Goal: Task Accomplishment & Management: Use online tool/utility

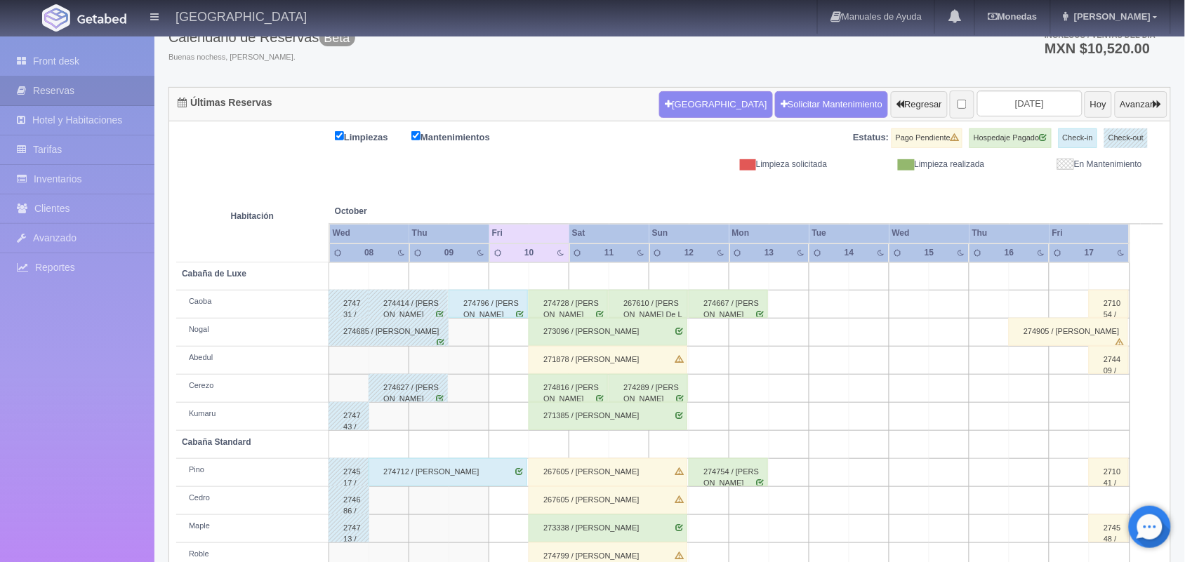
scroll to position [89, 0]
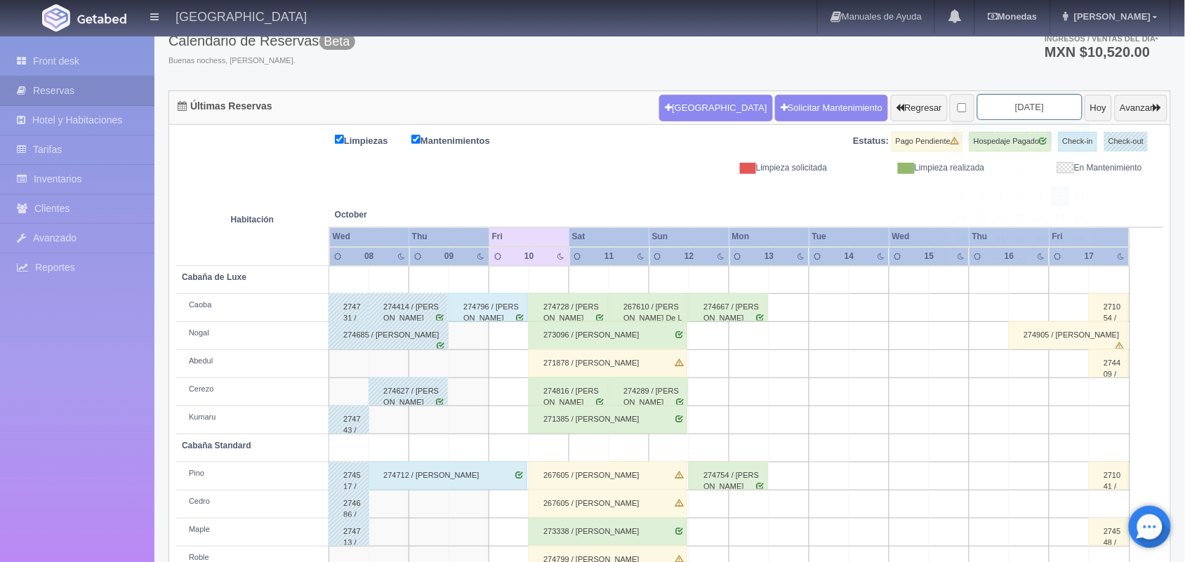
click at [1014, 109] on input "2025-10-10" at bounding box center [1029, 107] width 105 height 26
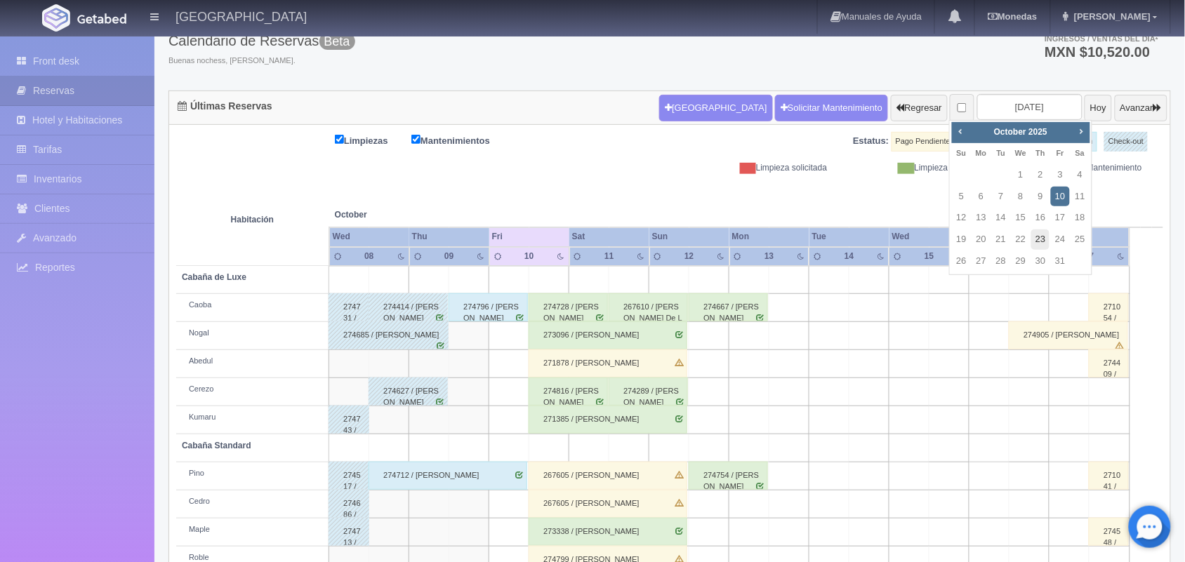
click at [1044, 247] on link "23" at bounding box center [1040, 240] width 18 height 20
type input "[DATE]"
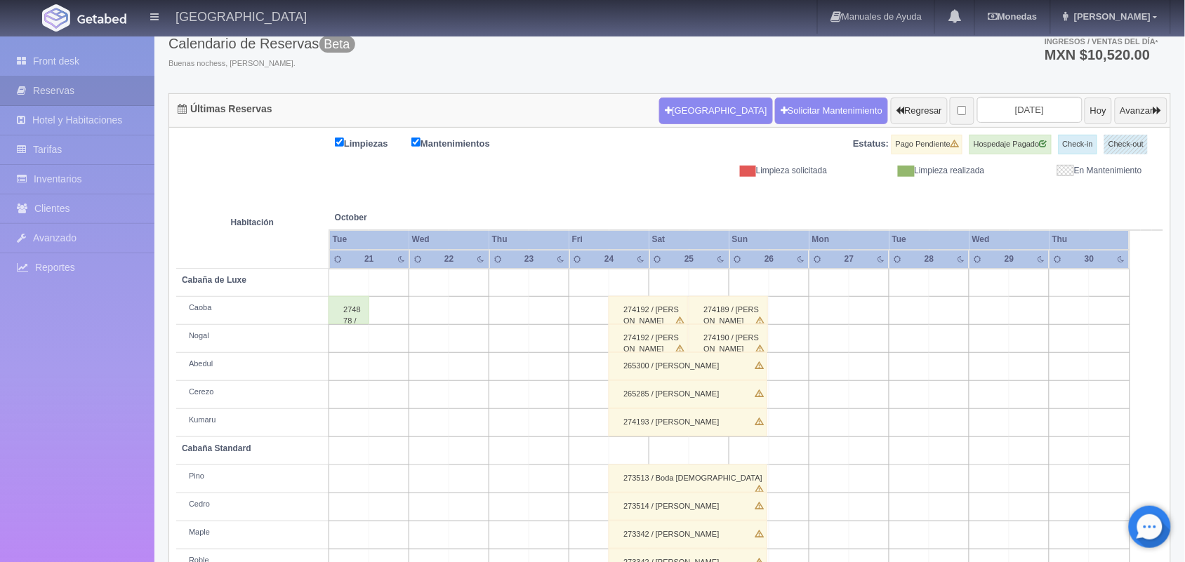
scroll to position [86, 0]
click at [1032, 109] on input "[DATE]" at bounding box center [1029, 111] width 105 height 26
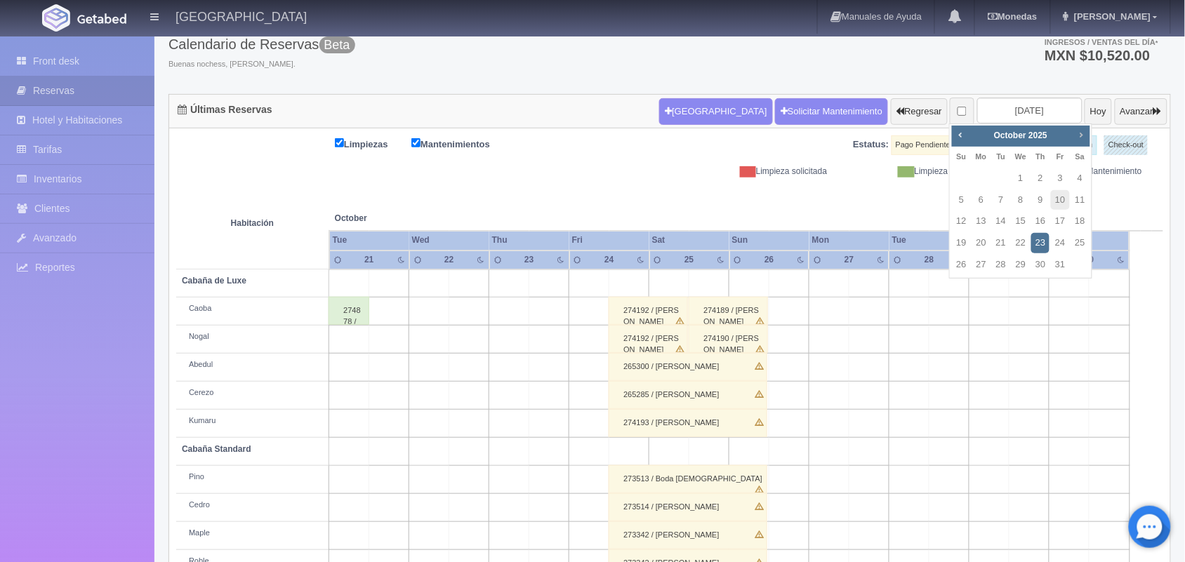
click at [1078, 129] on span "Next" at bounding box center [1080, 134] width 11 height 11
click at [1082, 181] on link "1" at bounding box center [1080, 178] width 18 height 20
type input "[DATE]"
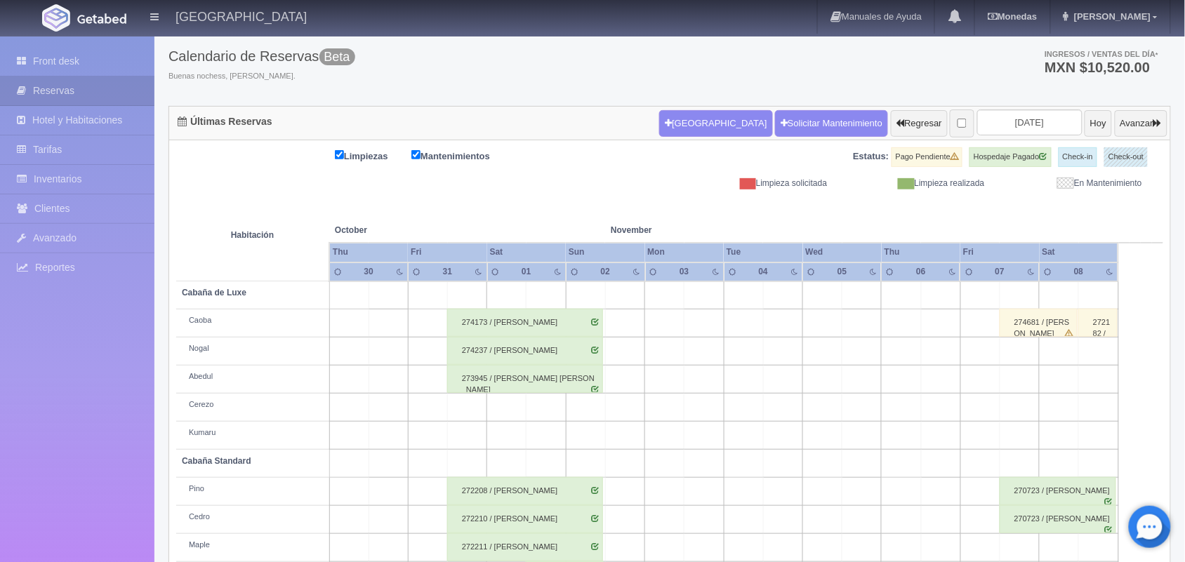
scroll to position [71, 0]
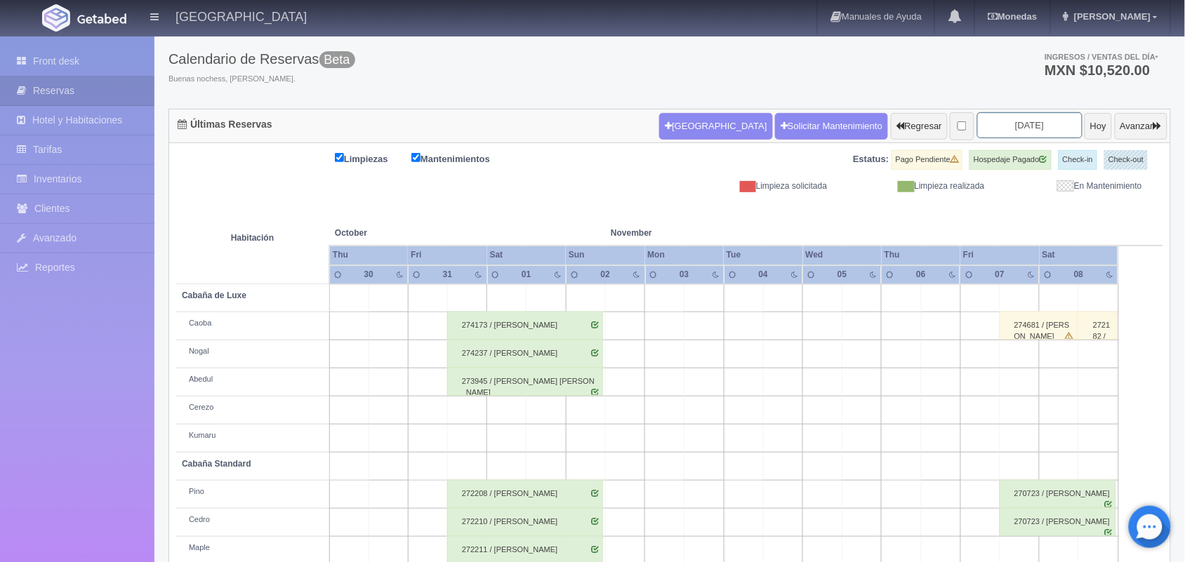
click at [1022, 128] on input "[DATE]" at bounding box center [1029, 125] width 105 height 26
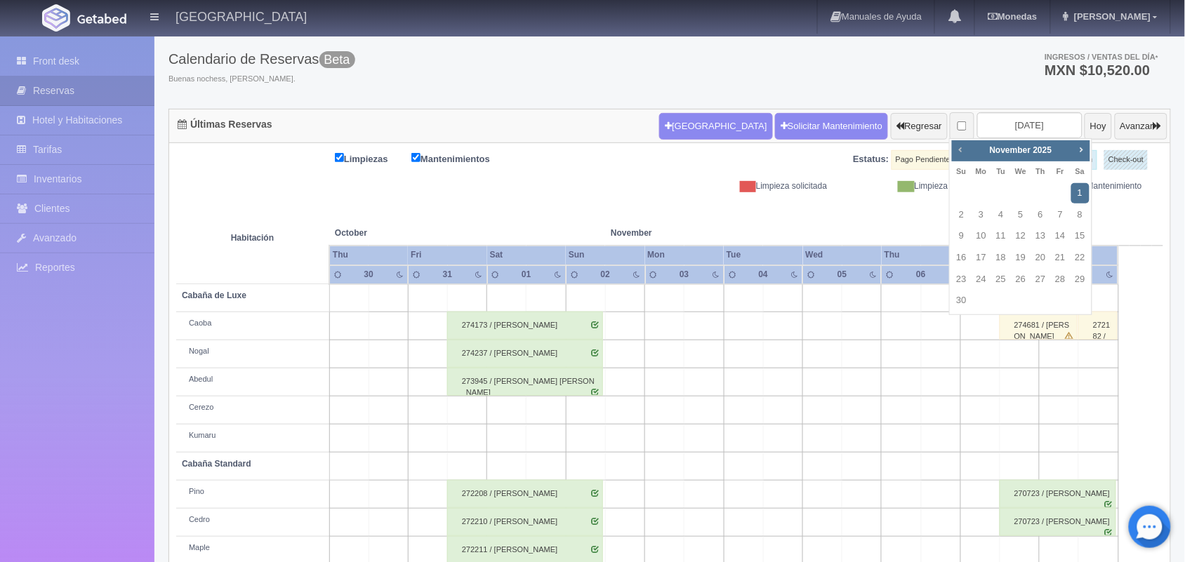
click at [956, 152] on span "Prev" at bounding box center [960, 149] width 11 height 11
click at [1035, 256] on link "23" at bounding box center [1040, 258] width 18 height 20
type input "[DATE]"
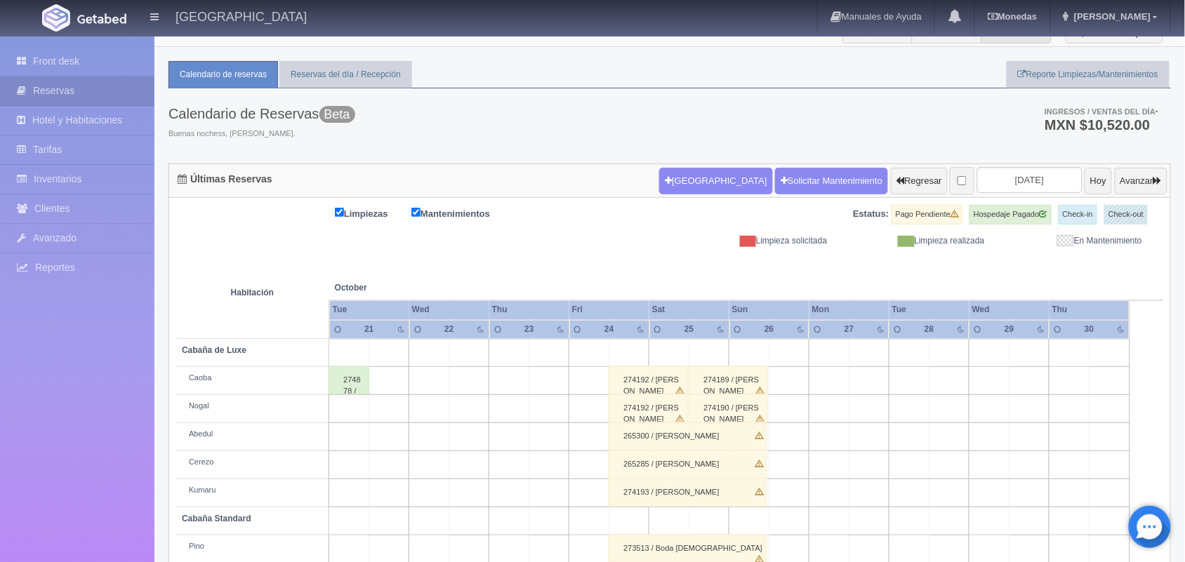
scroll to position [18, 0]
